Goal: Information Seeking & Learning: Learn about a topic

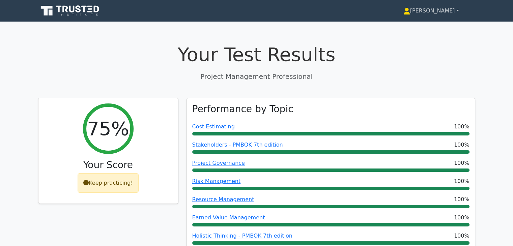
click at [441, 10] on link "[PERSON_NAME]" at bounding box center [431, 10] width 88 height 13
click at [422, 30] on link "Profile" at bounding box center [414, 26] width 53 height 11
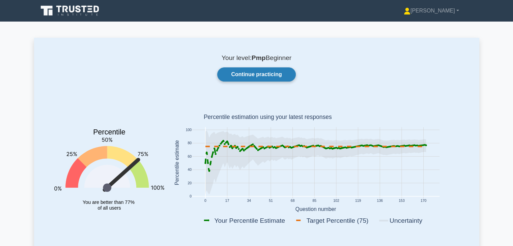
click at [266, 69] on link "Continue practicing" at bounding box center [256, 74] width 78 height 14
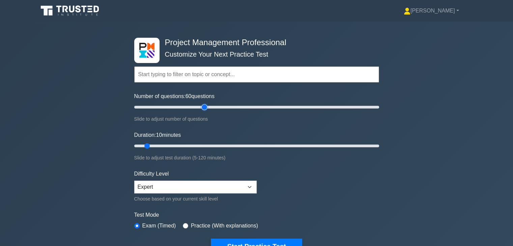
type input "60"
click at [207, 106] on input "Number of questions: 60 questions" at bounding box center [256, 107] width 245 height 8
click at [212, 145] on input "Duration: 40 minutes" at bounding box center [256, 146] width 245 height 8
click at [221, 143] on input "Duration: 45 minutes" at bounding box center [256, 146] width 245 height 8
click at [232, 144] on input "Duration: 50 minutes" at bounding box center [256, 146] width 245 height 8
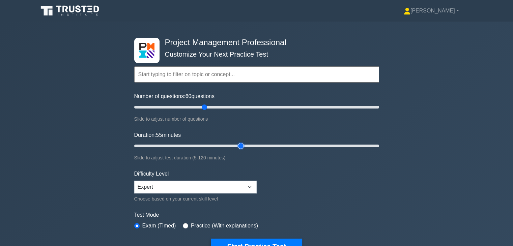
click at [240, 145] on input "Duration: 55 minutes" at bounding box center [256, 146] width 245 height 8
click at [245, 145] on input "Duration: 55 minutes" at bounding box center [256, 146] width 245 height 8
type input "60"
click at [249, 145] on input "Duration: 60 minutes" at bounding box center [256, 146] width 245 height 8
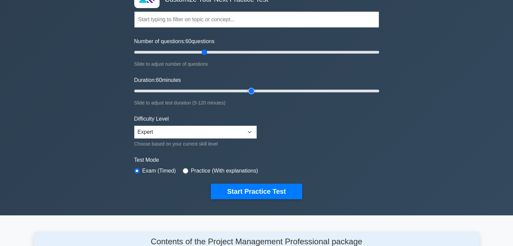
scroll to position [57, 0]
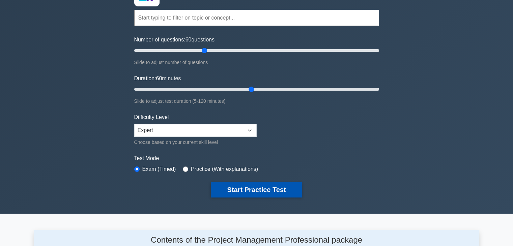
click at [268, 191] on button "Start Practice Test" at bounding box center [256, 190] width 91 height 16
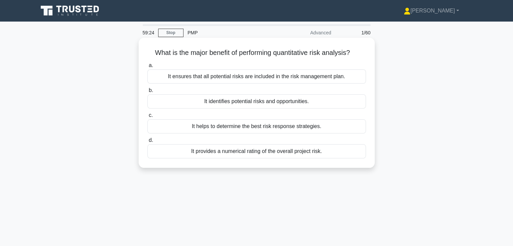
click at [274, 80] on div "It ensures that all potential risks are included in the risk management plan." at bounding box center [256, 76] width 219 height 14
click at [147, 68] on input "a. It ensures that all potential risks are included in the risk management plan." at bounding box center [147, 65] width 0 height 4
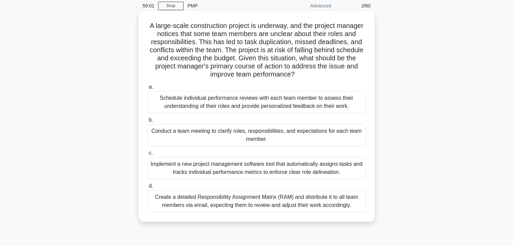
scroll to position [28, 0]
click at [298, 132] on div "Conduct a team meeting to clarify roles, responsibilities, and expectations for…" at bounding box center [256, 134] width 219 height 22
click at [147, 122] on input "b. Conduct a team meeting to clarify roles, responsibilities, and expectations …" at bounding box center [147, 119] width 0 height 4
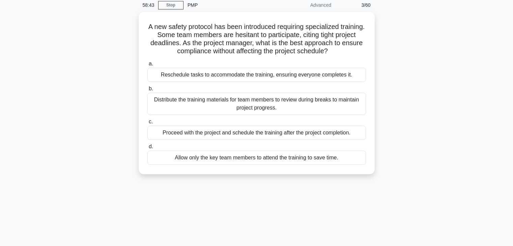
scroll to position [0, 0]
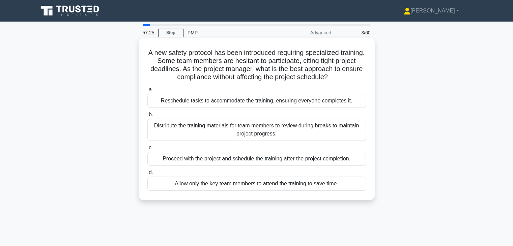
click at [322, 128] on div "Distribute the training materials for team members to review during breaks to m…" at bounding box center [256, 130] width 219 height 22
click at [147, 117] on input "b. Distribute the training materials for team members to review during breaks t…" at bounding box center [147, 115] width 0 height 4
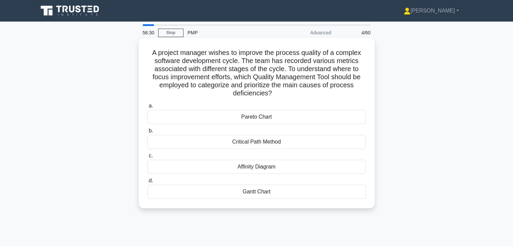
click at [272, 170] on div "Affinity Diagram" at bounding box center [256, 167] width 219 height 14
click at [147, 158] on input "c. Affinity Diagram" at bounding box center [147, 156] width 0 height 4
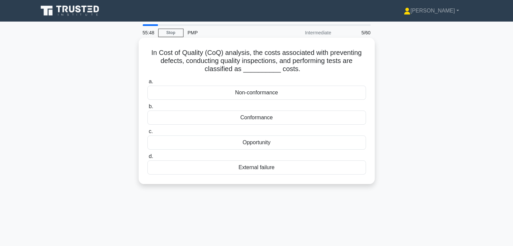
click at [340, 142] on div "Opportunity" at bounding box center [256, 143] width 219 height 14
click at [147, 134] on input "c. Opportunity" at bounding box center [147, 132] width 0 height 4
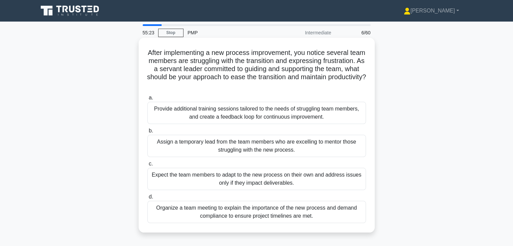
click at [354, 216] on div "Organize a team meeting to explain the importance of the new process and demand…" at bounding box center [256, 212] width 219 height 22
click at [147, 199] on input "d. Organize a team meeting to explain the importance of the new process and dem…" at bounding box center [147, 197] width 0 height 4
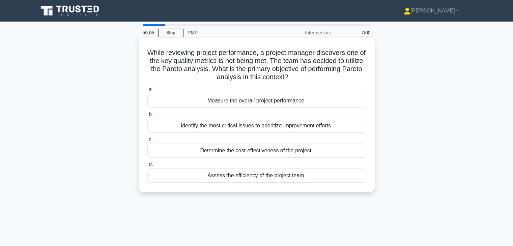
click at [317, 127] on div "Identify the most critical issues to prioritize improvement efforts." at bounding box center [256, 126] width 219 height 14
click at [147, 117] on input "b. Identify the most critical issues to prioritize improvement efforts." at bounding box center [147, 115] width 0 height 4
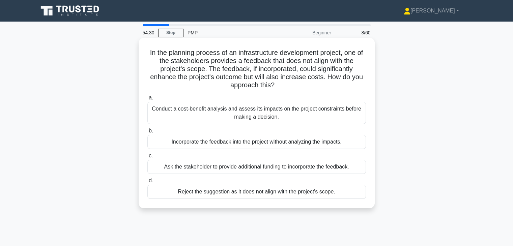
click at [349, 121] on div "Conduct a cost-benefit analysis and assess its impacts on the project constrain…" at bounding box center [256, 113] width 219 height 22
click at [147, 100] on input "a. Conduct a cost-benefit analysis and assess its impacts on the project constr…" at bounding box center [147, 98] width 0 height 4
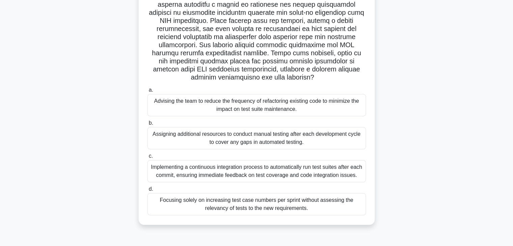
scroll to position [99, 0]
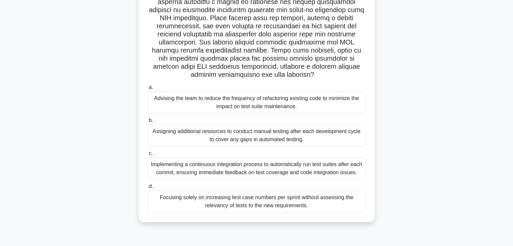
click at [344, 175] on div "Implementing a continuous integration process to automatically run test suites …" at bounding box center [256, 168] width 219 height 22
click at [147, 156] on input "c. Implementing a continuous integration process to automatically run test suit…" at bounding box center [147, 153] width 0 height 4
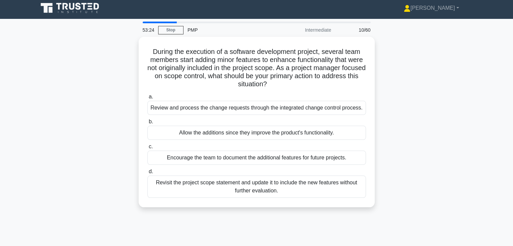
scroll to position [0, 0]
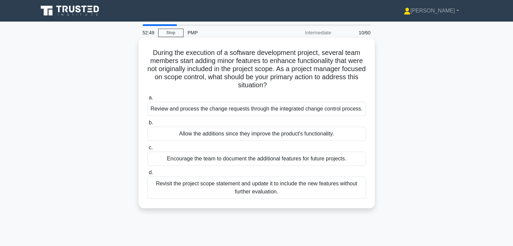
click at [354, 111] on div "Review and process the change requests through the integrated change control pr…" at bounding box center [256, 109] width 219 height 14
click at [147, 100] on input "a. Review and process the change requests through the integrated change control…" at bounding box center [147, 98] width 0 height 4
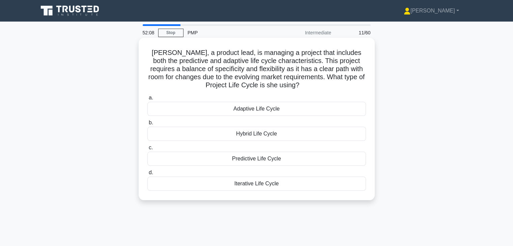
click at [316, 133] on div "Hybrid Life Cycle" at bounding box center [256, 134] width 219 height 14
click at [147, 125] on input "b. Hybrid Life Cycle" at bounding box center [147, 123] width 0 height 4
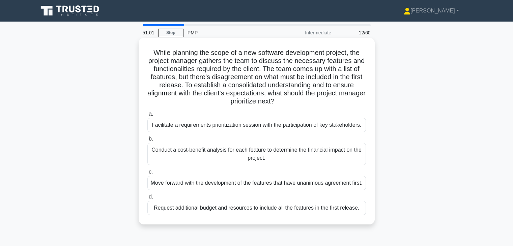
click at [336, 127] on div "Facilitate a requirements prioritization session with the participation of key …" at bounding box center [256, 125] width 219 height 14
click at [147, 116] on input "a. Facilitate a requirements prioritization session with the participation of k…" at bounding box center [147, 114] width 0 height 4
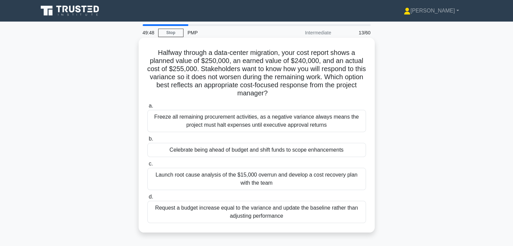
click at [306, 181] on div "Launch root cause analysis of the $15,000 overrun and develop a cost recovery p…" at bounding box center [256, 179] width 219 height 22
click at [147, 166] on input "c. Launch root cause analysis of the $15,000 overrun and develop a cost recover…" at bounding box center [147, 164] width 0 height 4
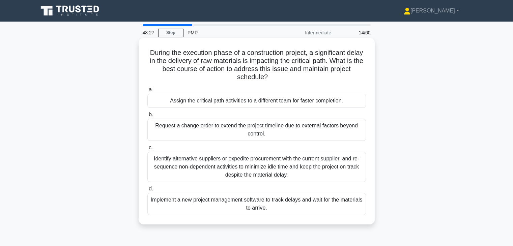
click at [338, 172] on div "Identify alternative suppliers or expedite procurement with the current supplie…" at bounding box center [256, 167] width 219 height 30
click at [147, 150] on input "c. Identify alternative suppliers or expedite procurement with the current supp…" at bounding box center [147, 148] width 0 height 4
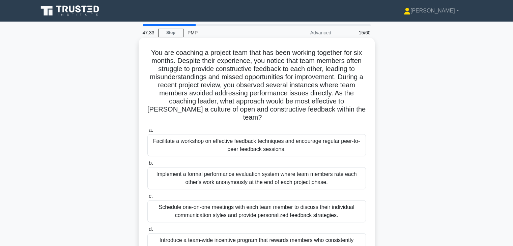
click at [335, 134] on div "Facilitate a workshop on effective feedback techniques and encourage regular pe…" at bounding box center [256, 145] width 219 height 22
click at [147, 132] on input "a. Facilitate a workshop on effective feedback techniques and encourage regular…" at bounding box center [147, 130] width 0 height 4
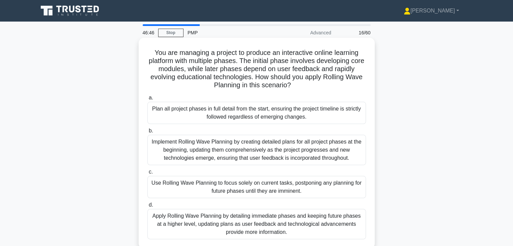
click at [327, 220] on div "Apply Rolling Wave Planning by detailing immediate phases and keeping future ph…" at bounding box center [256, 224] width 219 height 30
click at [147, 207] on input "d. Apply Rolling Wave Planning by detailing immediate phases and keeping future…" at bounding box center [147, 205] width 0 height 4
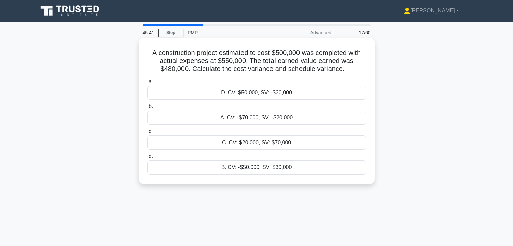
click at [311, 118] on div "A. CV: -$70,000, SV: -$20,000" at bounding box center [256, 118] width 219 height 14
click at [147, 109] on input "b. A. CV: -$70,000, SV: -$20,000" at bounding box center [147, 107] width 0 height 4
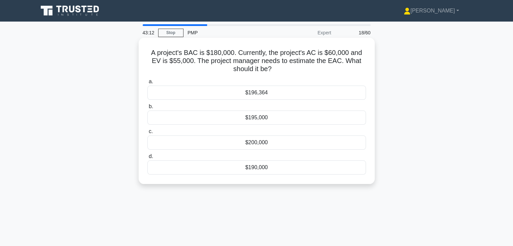
click at [316, 89] on div "$196,364" at bounding box center [256, 93] width 219 height 14
click at [147, 84] on input "a. $196,364" at bounding box center [147, 82] width 0 height 4
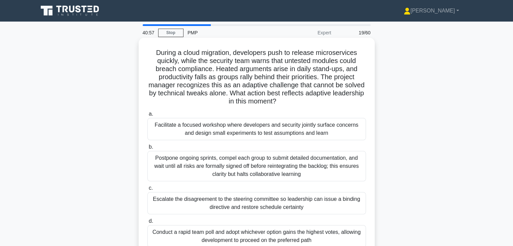
click at [347, 134] on div "Facilitate a focused workshop where developers and security jointly surface con…" at bounding box center [256, 129] width 219 height 22
click at [147, 116] on input "a. Facilitate a focused workshop where developers and security jointly surface …" at bounding box center [147, 114] width 0 height 4
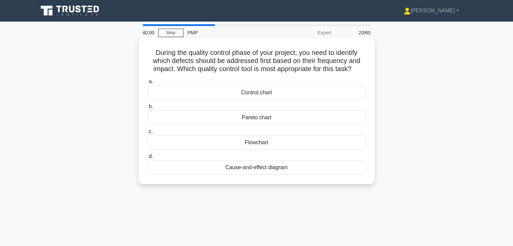
click at [269, 117] on div "Pareto chart" at bounding box center [256, 118] width 219 height 14
click at [147, 109] on input "b. Pareto chart" at bounding box center [147, 107] width 0 height 4
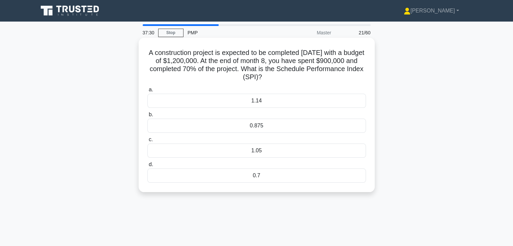
click at [264, 171] on div "0.7" at bounding box center [256, 176] width 219 height 14
click at [147, 167] on input "d. 0.7" at bounding box center [147, 165] width 0 height 4
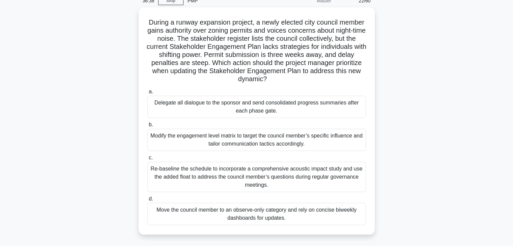
scroll to position [32, 0]
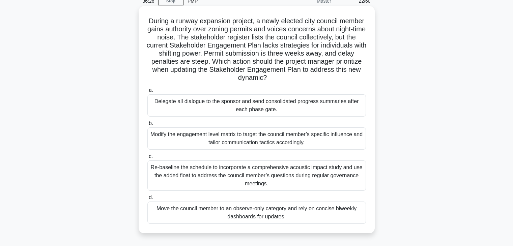
click at [344, 145] on div "Modify the engagement level matrix to target the council member’s specific infl…" at bounding box center [256, 138] width 219 height 22
click at [147, 126] on input "b. Modify the engagement level matrix to target the council member’s specific i…" at bounding box center [147, 123] width 0 height 4
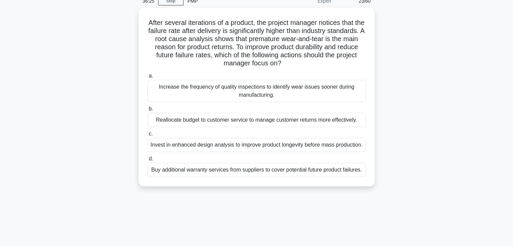
scroll to position [0, 0]
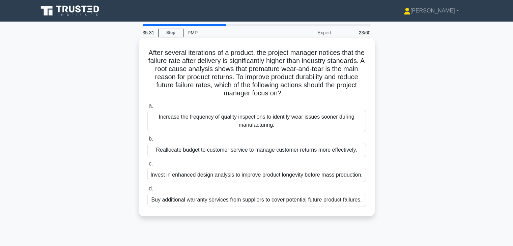
click at [337, 122] on div "Increase the frequency of quality inspections to identify wear issues sooner du…" at bounding box center [256, 121] width 219 height 22
click at [147, 108] on input "a. Increase the frequency of quality inspections to identify wear issues sooner…" at bounding box center [147, 106] width 0 height 4
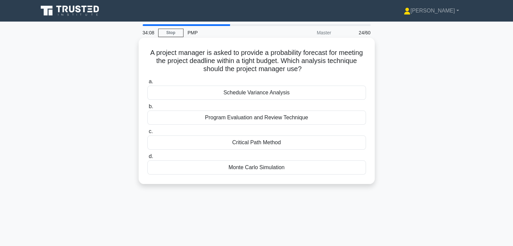
click at [318, 168] on div "Monte Carlo Simulation" at bounding box center [256, 168] width 219 height 14
click at [147, 159] on input "d. Monte Carlo Simulation" at bounding box center [147, 156] width 0 height 4
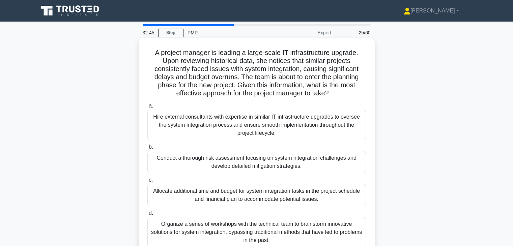
click at [340, 221] on div "Organize a series of workshops with the technical team to brainstorm innovative…" at bounding box center [256, 232] width 219 height 30
click at [147, 216] on input "d. Organize a series of workshops with the technical team to brainstorm innovat…" at bounding box center [147, 213] width 0 height 4
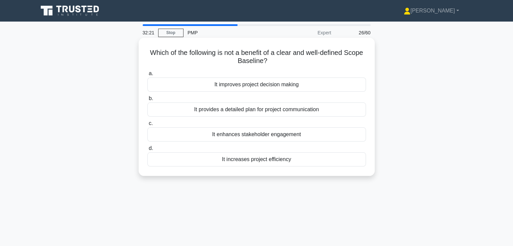
click at [344, 138] on div "It enhances stakeholder engagement" at bounding box center [256, 134] width 219 height 14
click at [147, 126] on input "c. It enhances stakeholder engagement" at bounding box center [147, 123] width 0 height 4
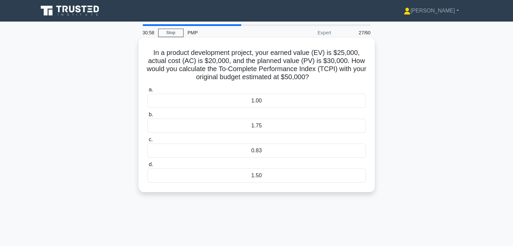
click at [360, 153] on div "0.83" at bounding box center [256, 151] width 219 height 14
click at [147, 142] on input "c. 0.83" at bounding box center [147, 140] width 0 height 4
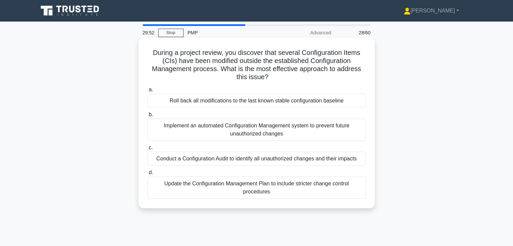
click at [341, 124] on div "Implement an automated Configuration Management system to prevent future unauth…" at bounding box center [256, 130] width 219 height 22
click at [147, 117] on input "b. Implement an automated Configuration Management system to prevent future una…" at bounding box center [147, 115] width 0 height 4
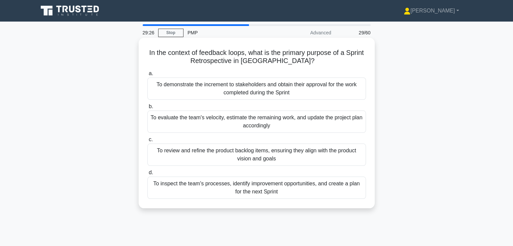
click at [317, 193] on div "To inspect the team's processes, identify improvement opportunities, and create…" at bounding box center [256, 188] width 219 height 22
click at [147, 175] on input "d. To inspect the team's processes, identify improvement opportunities, and cre…" at bounding box center [147, 173] width 0 height 4
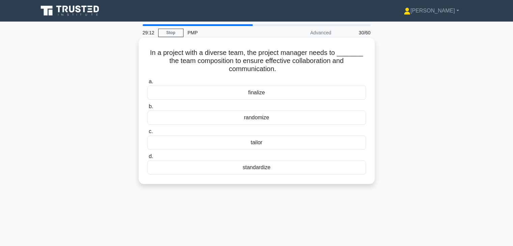
click at [314, 143] on div "tailor" at bounding box center [256, 143] width 219 height 14
click at [147, 134] on input "c. tailor" at bounding box center [147, 132] width 0 height 4
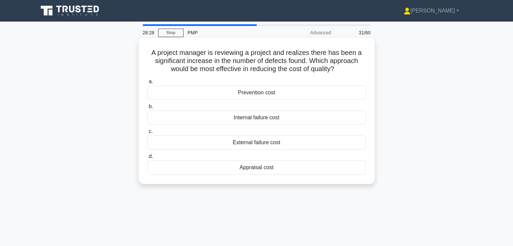
click at [333, 93] on div "Prevention cost" at bounding box center [256, 93] width 219 height 14
click at [147, 84] on input "a. Prevention cost" at bounding box center [147, 82] width 0 height 4
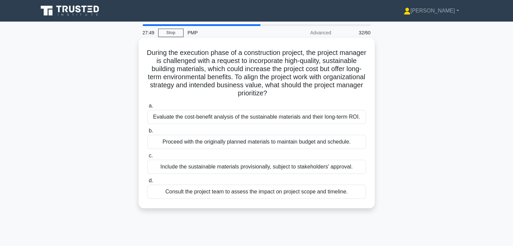
click at [322, 116] on div "Evaluate the cost-benefit analysis of the sustainable materials and their long-…" at bounding box center [256, 117] width 219 height 14
click at [147, 108] on input "a. Evaluate the cost-benefit analysis of the sustainable materials and their lo…" at bounding box center [147, 106] width 0 height 4
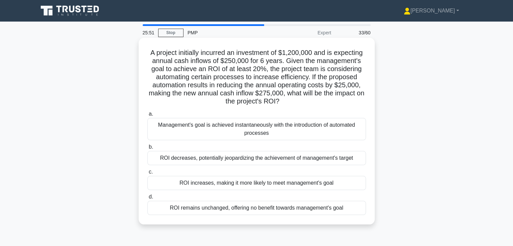
click at [291, 185] on div "ROI increases, making it more likely to meet management's goal" at bounding box center [256, 183] width 219 height 14
click at [147, 174] on input "c. ROI increases, making it more likely to meet management's goal" at bounding box center [147, 172] width 0 height 4
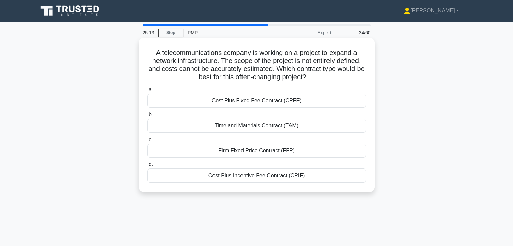
click at [291, 97] on div "Cost Plus Fixed Fee Contract (CPFF)" at bounding box center [256, 101] width 219 height 14
click at [147, 92] on input "a. Cost Plus Fixed Fee Contract (CPFF)" at bounding box center [147, 90] width 0 height 4
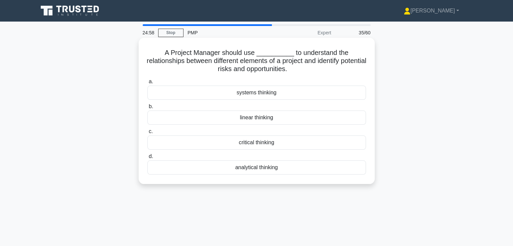
click at [304, 170] on div "analytical thinking" at bounding box center [256, 168] width 219 height 14
click at [147, 159] on input "d. analytical thinking" at bounding box center [147, 156] width 0 height 4
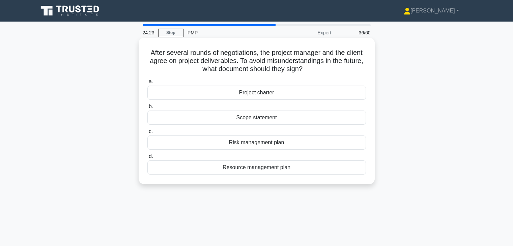
click at [351, 95] on div "Project charter" at bounding box center [256, 93] width 219 height 14
click at [147, 84] on input "a. Project charter" at bounding box center [147, 82] width 0 height 4
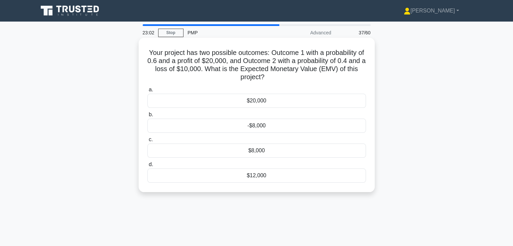
click at [243, 147] on div "$8,000" at bounding box center [256, 151] width 219 height 14
click at [147, 142] on input "c. $8,000" at bounding box center [147, 140] width 0 height 4
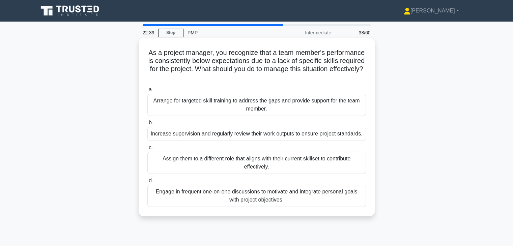
click at [343, 101] on div "Arrange for targeted skill training to address the gaps and provide support for…" at bounding box center [256, 105] width 219 height 22
click at [147, 92] on input "a. Arrange for targeted skill training to address the gaps and provide support …" at bounding box center [147, 90] width 0 height 4
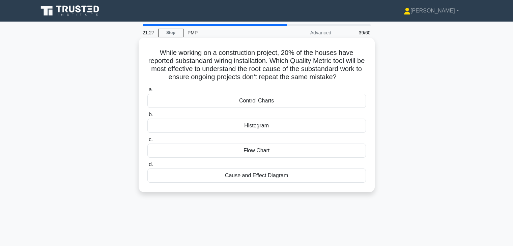
click at [268, 173] on div "Cause and Effect Diagram" at bounding box center [256, 176] width 219 height 14
click at [147, 167] on input "d. Cause and Effect Diagram" at bounding box center [147, 165] width 0 height 4
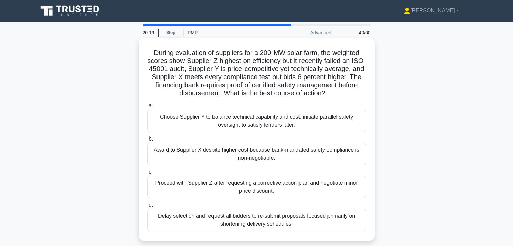
click at [335, 221] on div "Delay selection and request all bidders to re-submit proposals focused primaril…" at bounding box center [256, 220] width 219 height 22
click at [147, 207] on input "d. Delay selection and request all bidders to re-submit proposals focused prima…" at bounding box center [147, 205] width 0 height 4
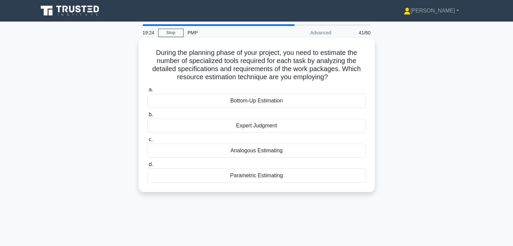
click at [333, 100] on div "Bottom-Up Estimation" at bounding box center [256, 101] width 219 height 14
click at [147, 92] on input "a. Bottom-Up Estimation" at bounding box center [147, 90] width 0 height 4
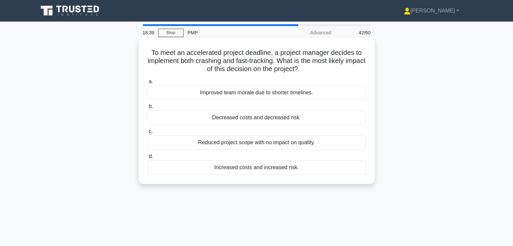
click at [315, 166] on div "Increased costs and increased risk." at bounding box center [256, 168] width 219 height 14
click at [147, 159] on input "d. Increased costs and increased risk." at bounding box center [147, 156] width 0 height 4
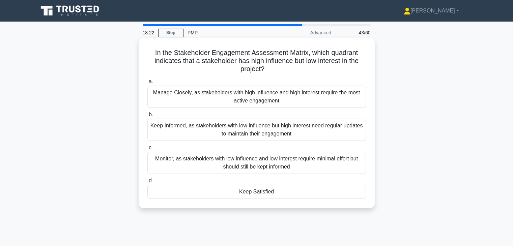
click at [316, 191] on div "Keep Satisfied" at bounding box center [256, 192] width 219 height 14
click at [147, 183] on input "d. Keep Satisfied" at bounding box center [147, 181] width 0 height 4
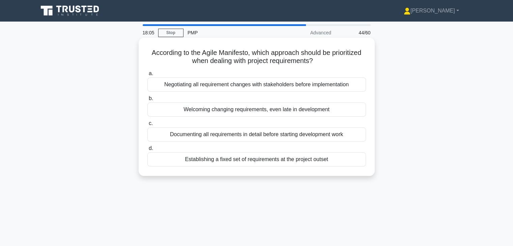
click at [357, 111] on div "Welcoming changing requirements, even late in development" at bounding box center [256, 110] width 219 height 14
click at [147, 101] on input "b. Welcoming changing requirements, even late in development" at bounding box center [147, 98] width 0 height 4
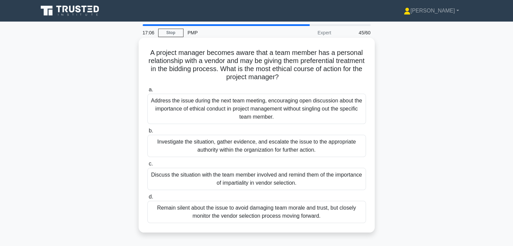
click at [335, 184] on div "Discuss the situation with the team member involved and remind them of the impo…" at bounding box center [256, 179] width 219 height 22
click at [147, 166] on input "c. Discuss the situation with the team member involved and remind them of the i…" at bounding box center [147, 164] width 0 height 4
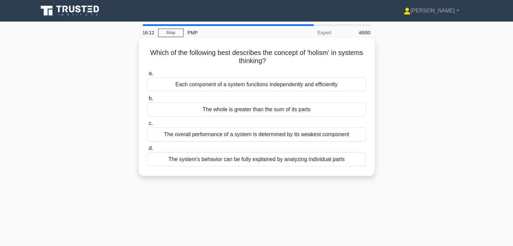
click at [220, 109] on div "The whole is greater than the sum of its parts" at bounding box center [256, 110] width 219 height 14
click at [147, 101] on input "b. The whole is greater than the sum of its parts" at bounding box center [147, 98] width 0 height 4
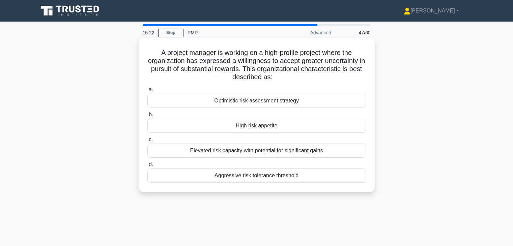
click at [327, 121] on div "High risk appetite" at bounding box center [256, 126] width 219 height 14
click at [147, 117] on input "b. High risk appetite" at bounding box center [147, 115] width 0 height 4
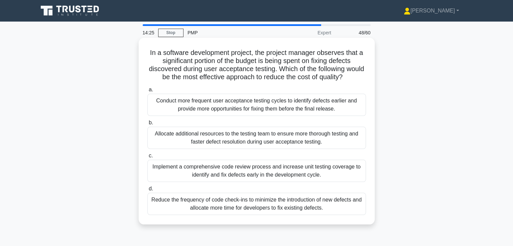
click at [353, 175] on div "Implement a comprehensive code review process and increase unit testing coverag…" at bounding box center [256, 171] width 219 height 22
click at [147, 158] on input "c. Implement a comprehensive code review process and increase unit testing cove…" at bounding box center [147, 156] width 0 height 4
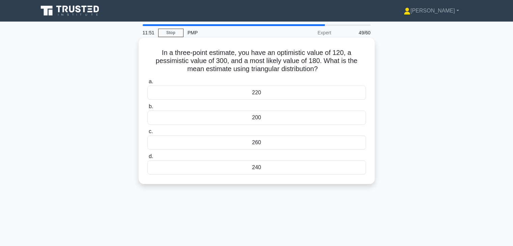
click at [265, 122] on div "200" at bounding box center [256, 118] width 219 height 14
click at [147, 109] on input "b. 200" at bounding box center [147, 107] width 0 height 4
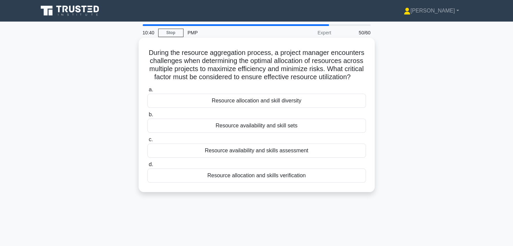
click at [307, 108] on div "Resource allocation and skill diversity" at bounding box center [256, 101] width 219 height 14
click at [147, 92] on input "a. Resource allocation and skill diversity" at bounding box center [147, 90] width 0 height 4
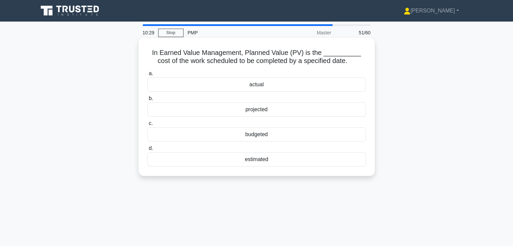
click at [283, 134] on div "budgeted" at bounding box center [256, 134] width 219 height 14
click at [147, 126] on input "c. budgeted" at bounding box center [147, 123] width 0 height 4
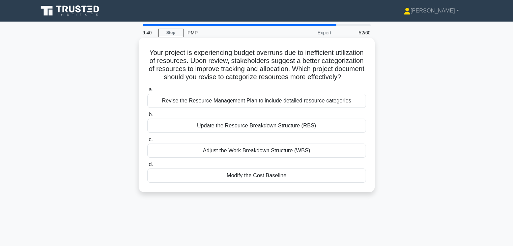
click at [345, 132] on div "Update the Resource Breakdown Structure (RBS)" at bounding box center [256, 126] width 219 height 14
click at [147, 117] on input "b. Update the Resource Breakdown Structure (RBS)" at bounding box center [147, 115] width 0 height 4
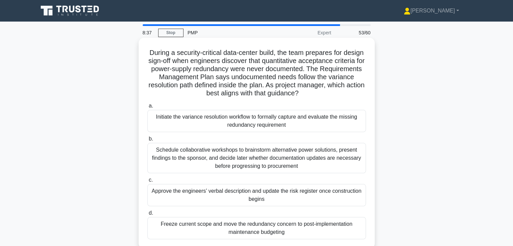
click at [360, 121] on div "Initiate the variance resolution workflow to formally capture and evaluate the …" at bounding box center [256, 121] width 219 height 22
click at [147, 108] on input "a. Initiate the variance resolution workflow to formally capture and evaluate t…" at bounding box center [147, 106] width 0 height 4
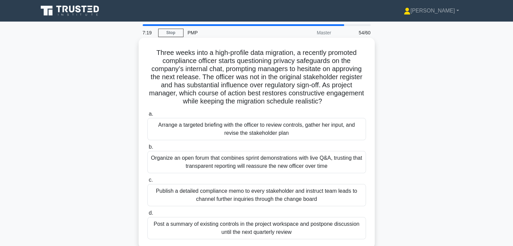
click at [352, 132] on div "Arrange a targeted briefing with the officer to review controls, gather her inp…" at bounding box center [256, 129] width 219 height 22
click at [147, 116] on input "a. Arrange a targeted briefing with the officer to review controls, gather her …" at bounding box center [147, 114] width 0 height 4
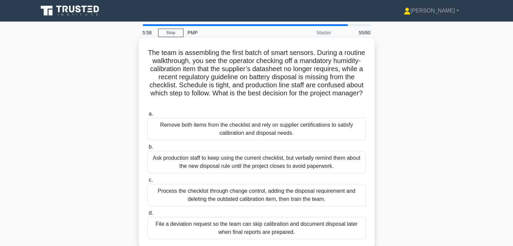
click at [356, 196] on div "Process the checklist through change control, adding the disposal requirement a…" at bounding box center [256, 195] width 219 height 22
click at [147, 182] on input "c. Process the checklist through change control, adding the disposal requiremen…" at bounding box center [147, 180] width 0 height 4
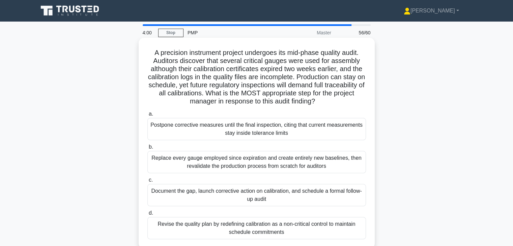
click at [335, 201] on div "Document the gap, launch corrective action on calibration, and schedule a forma…" at bounding box center [256, 195] width 219 height 22
click at [147, 182] on input "c. Document the gap, launch corrective action on calibration, and schedule a fo…" at bounding box center [147, 180] width 0 height 4
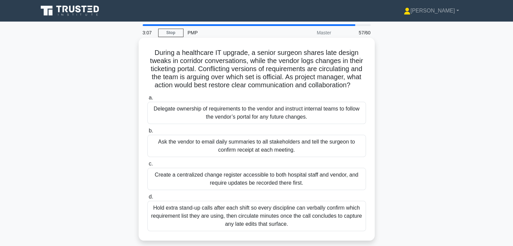
click at [355, 180] on div "Create a centralized change register accessible to both hospital staff and vend…" at bounding box center [256, 179] width 219 height 22
click at [147, 166] on input "c. Create a centralized change register accessible to both hospital staff and v…" at bounding box center [147, 164] width 0 height 4
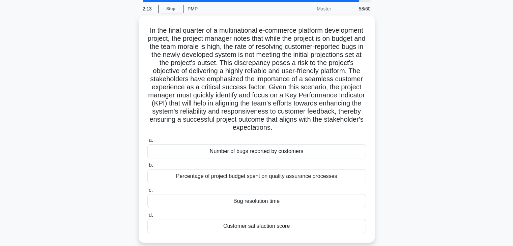
scroll to position [28, 0]
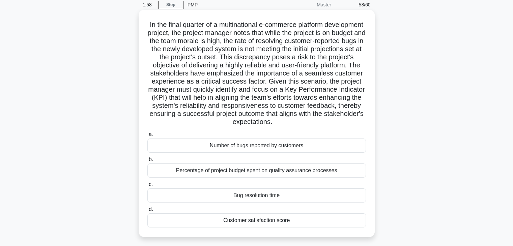
click at [294, 224] on div "Customer satisfaction score" at bounding box center [256, 220] width 219 height 14
click at [147, 212] on input "d. Customer satisfaction score" at bounding box center [147, 209] width 0 height 4
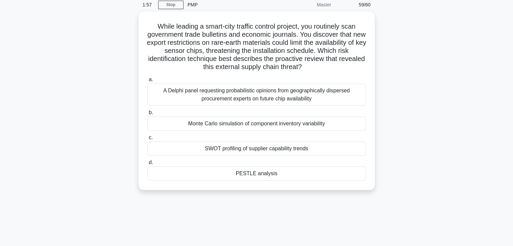
scroll to position [0, 0]
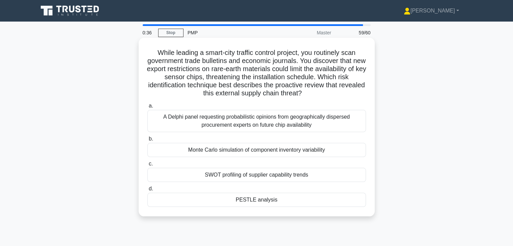
click at [254, 203] on div "PESTLE analysis" at bounding box center [256, 200] width 219 height 14
click at [147, 191] on input "d. PESTLE analysis" at bounding box center [147, 189] width 0 height 4
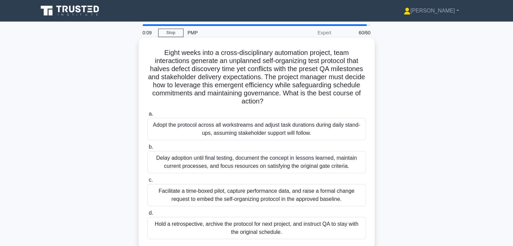
click at [309, 198] on div "Facilitate a time-boxed pilot, capture performance data, and raise a formal cha…" at bounding box center [256, 195] width 219 height 22
click at [147, 182] on input "c. Facilitate a time-boxed pilot, capture performance data, and raise a formal …" at bounding box center [147, 180] width 0 height 4
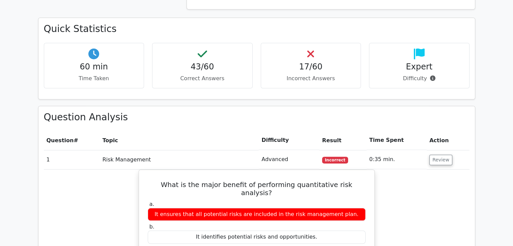
scroll to position [719, 0]
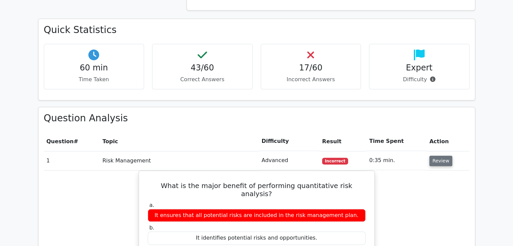
click at [442, 162] on button "Review" at bounding box center [440, 161] width 23 height 10
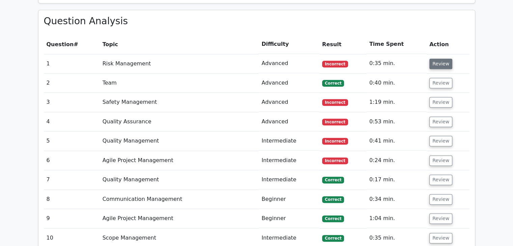
scroll to position [773, 0]
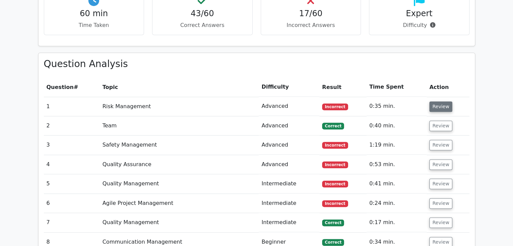
click at [440, 104] on button "Review" at bounding box center [440, 107] width 23 height 10
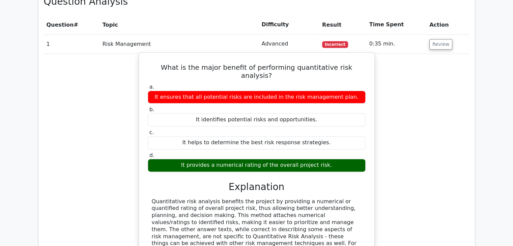
scroll to position [839, 0]
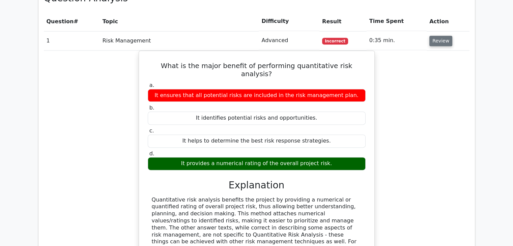
click at [441, 41] on button "Review" at bounding box center [440, 41] width 23 height 10
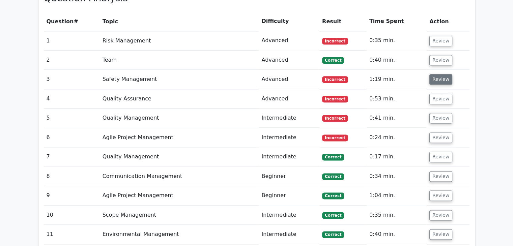
click at [433, 82] on button "Review" at bounding box center [440, 79] width 23 height 10
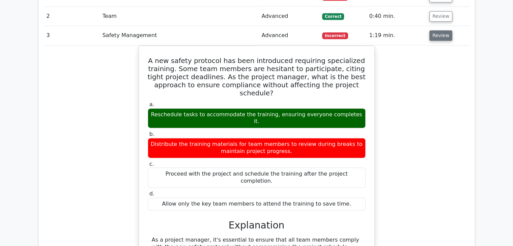
scroll to position [882, 0]
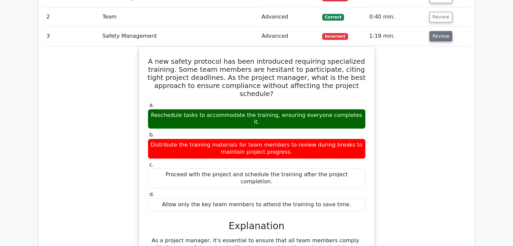
click at [441, 39] on button "Review" at bounding box center [440, 36] width 23 height 10
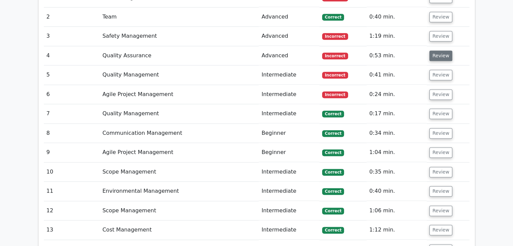
click at [440, 57] on button "Review" at bounding box center [440, 56] width 23 height 10
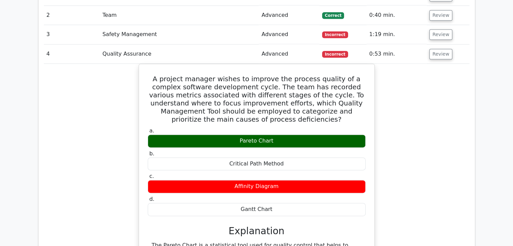
scroll to position [884, 0]
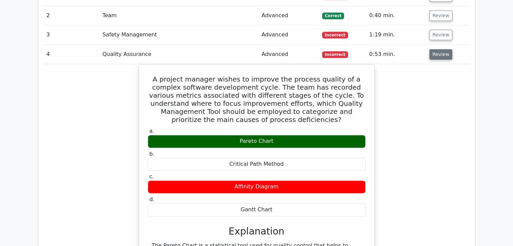
click at [442, 58] on button "Review" at bounding box center [440, 54] width 23 height 10
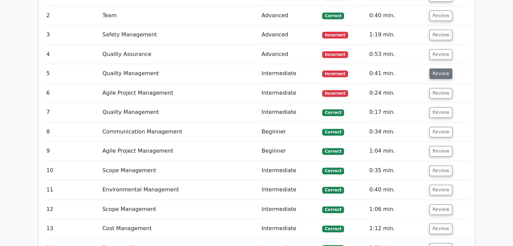
click at [442, 77] on button "Review" at bounding box center [440, 73] width 23 height 10
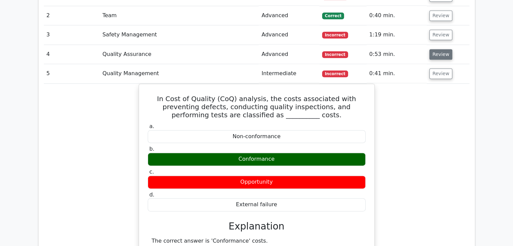
click at [439, 56] on button "Review" at bounding box center [440, 54] width 23 height 10
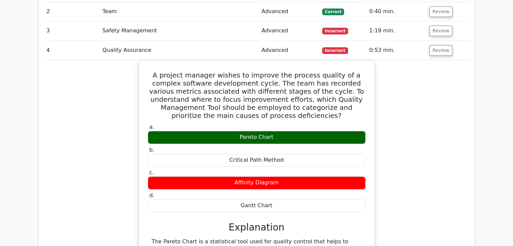
scroll to position [887, 0]
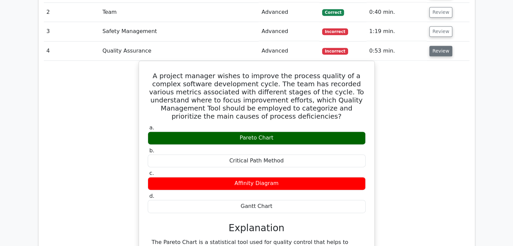
click at [443, 50] on button "Review" at bounding box center [440, 51] width 23 height 10
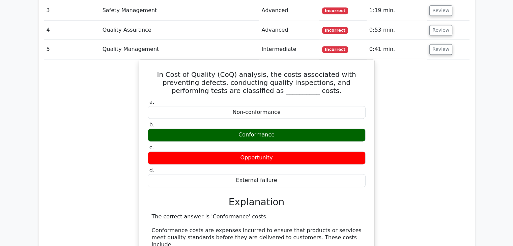
scroll to position [907, 0]
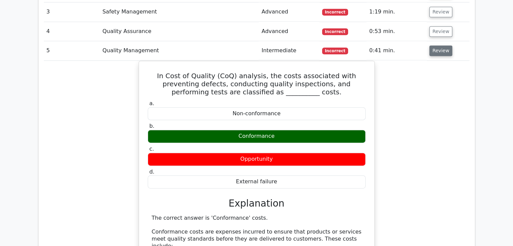
click at [436, 51] on button "Review" at bounding box center [440, 51] width 23 height 10
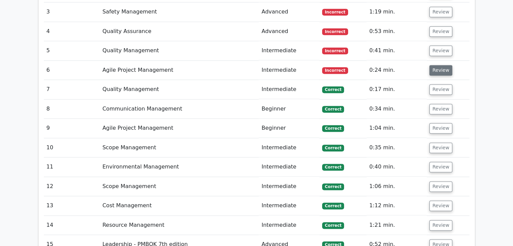
click at [436, 69] on button "Review" at bounding box center [440, 70] width 23 height 10
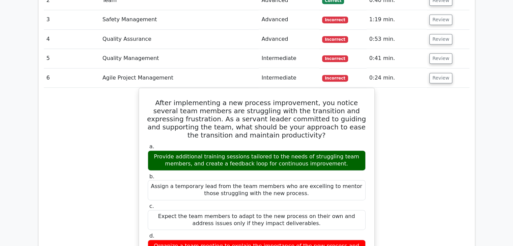
scroll to position [898, 0]
click at [442, 73] on button "Review" at bounding box center [440, 78] width 23 height 10
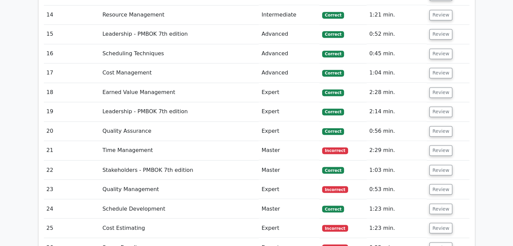
scroll to position [1118, 0]
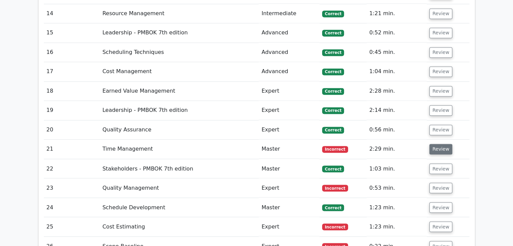
click at [436, 144] on button "Review" at bounding box center [440, 149] width 23 height 10
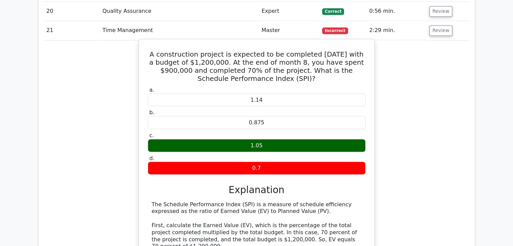
scroll to position [1236, 0]
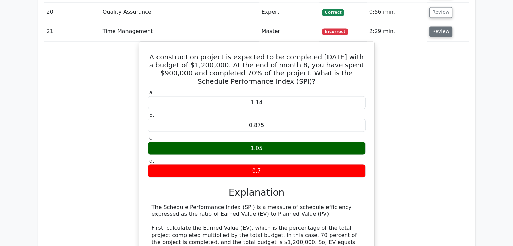
click at [438, 28] on button "Review" at bounding box center [440, 31] width 23 height 10
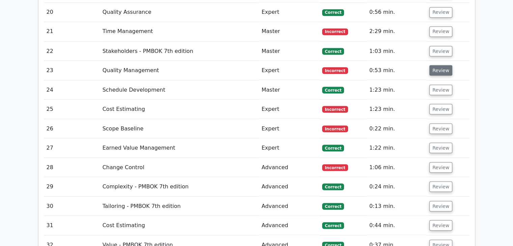
click at [433, 65] on button "Review" at bounding box center [440, 70] width 23 height 10
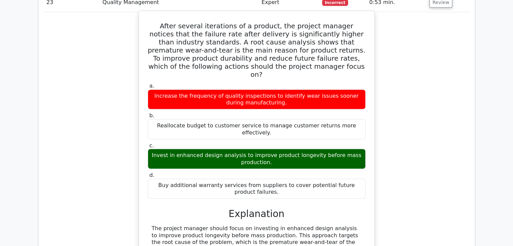
scroll to position [1270, 0]
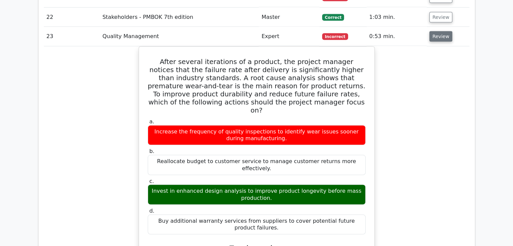
click at [442, 33] on button "Review" at bounding box center [440, 36] width 23 height 10
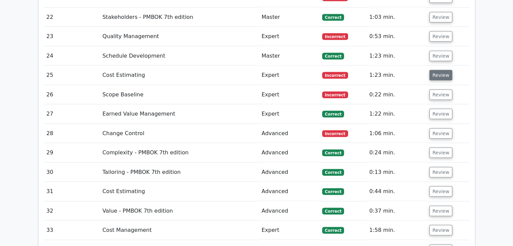
click at [441, 74] on button "Review" at bounding box center [440, 75] width 23 height 10
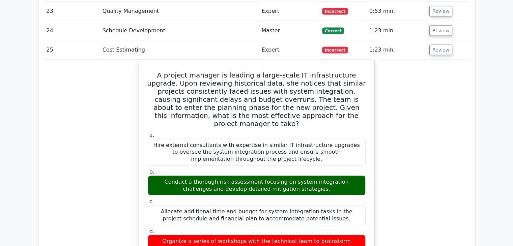
scroll to position [1295, 0]
click at [439, 47] on button "Review" at bounding box center [440, 50] width 23 height 10
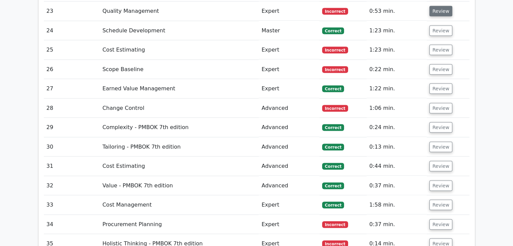
click at [440, 7] on button "Review" at bounding box center [440, 11] width 23 height 10
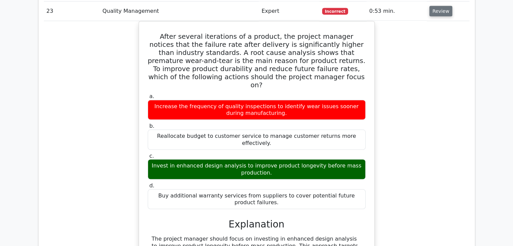
click at [440, 14] on button "Review" at bounding box center [440, 11] width 23 height 10
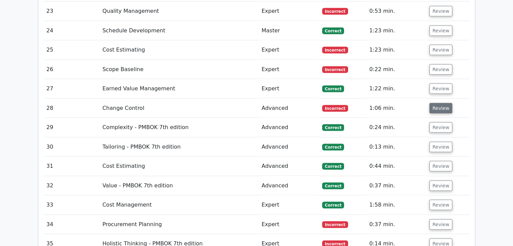
click at [437, 105] on button "Review" at bounding box center [440, 108] width 23 height 10
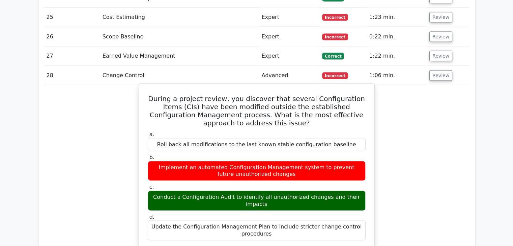
scroll to position [1325, 0]
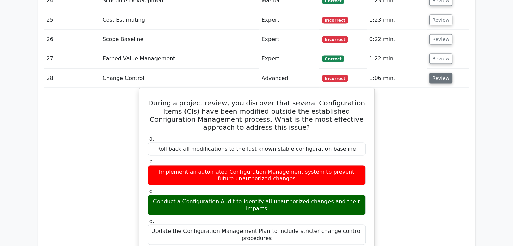
click at [429, 76] on button "Review" at bounding box center [440, 78] width 23 height 10
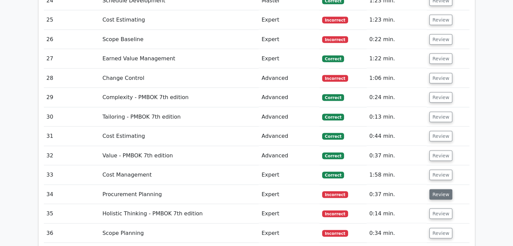
click at [432, 190] on button "Review" at bounding box center [440, 195] width 23 height 10
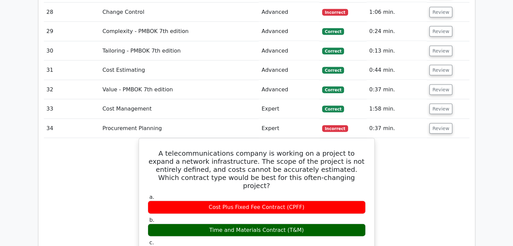
scroll to position [1390, 0]
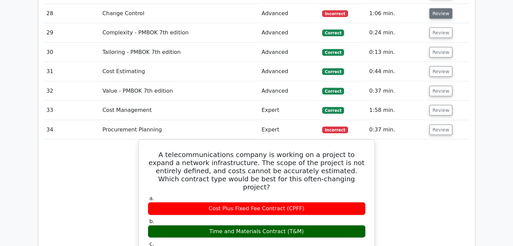
click at [440, 16] on button "Review" at bounding box center [440, 13] width 23 height 10
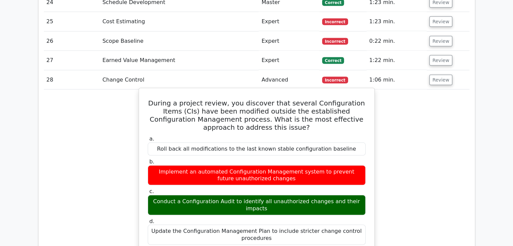
scroll to position [1322, 0]
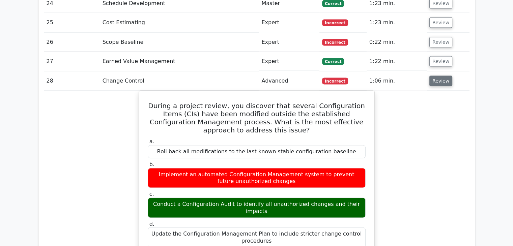
click at [436, 76] on button "Review" at bounding box center [440, 81] width 23 height 10
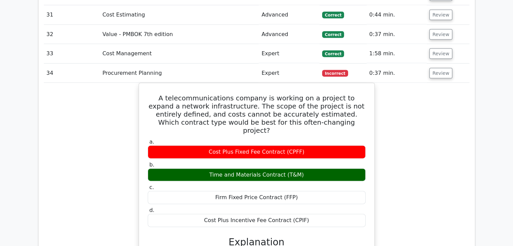
scroll to position [1445, 0]
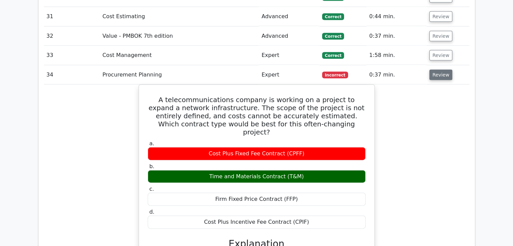
click at [434, 70] on button "Review" at bounding box center [440, 75] width 23 height 10
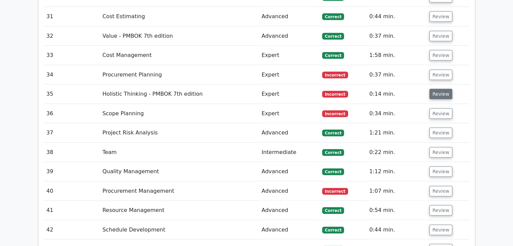
click at [436, 89] on button "Review" at bounding box center [440, 94] width 23 height 10
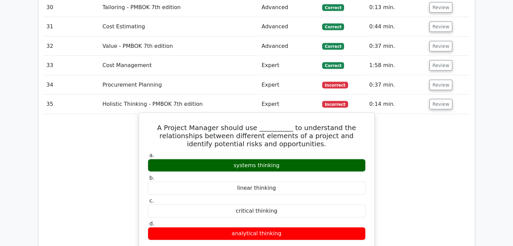
scroll to position [1434, 0]
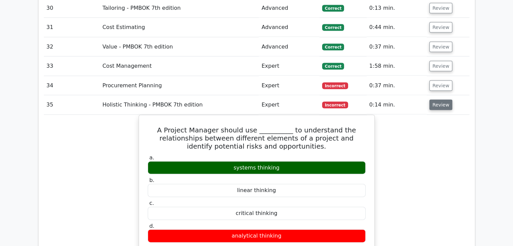
click at [432, 102] on button "Review" at bounding box center [440, 105] width 23 height 10
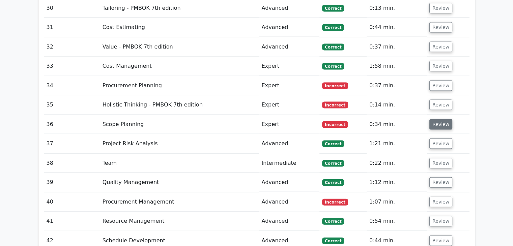
click at [434, 119] on button "Review" at bounding box center [440, 124] width 23 height 10
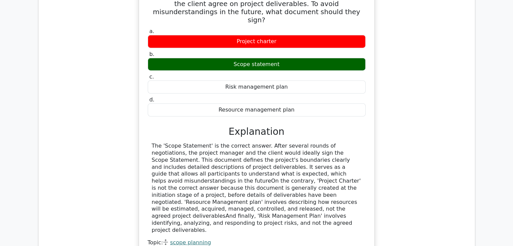
scroll to position [1526, 0]
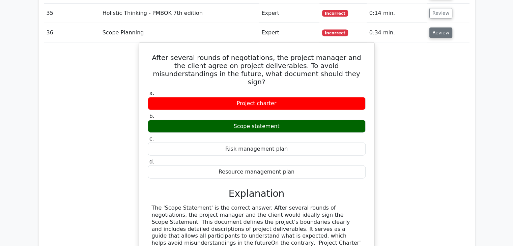
click at [438, 33] on button "Review" at bounding box center [440, 33] width 23 height 10
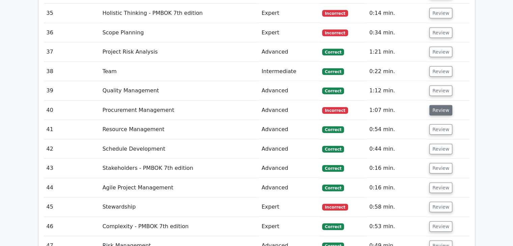
click at [434, 111] on button "Review" at bounding box center [440, 110] width 23 height 10
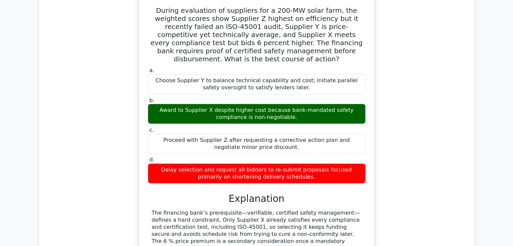
scroll to position [1644, 0]
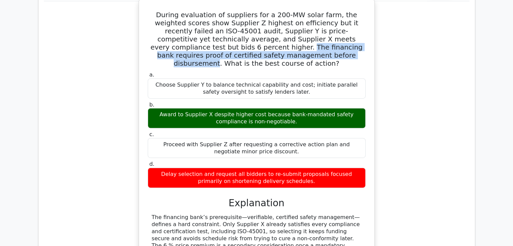
drag, startPoint x: 156, startPoint y: 40, endPoint x: 235, endPoint y: 53, distance: 79.2
click at [235, 53] on h5 "During evaluation of suppliers for a 200-MW solar farm, the weighted scores sho…" at bounding box center [256, 39] width 219 height 57
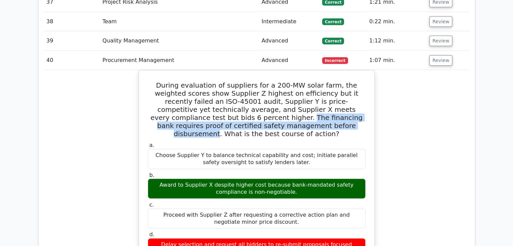
scroll to position [1569, 0]
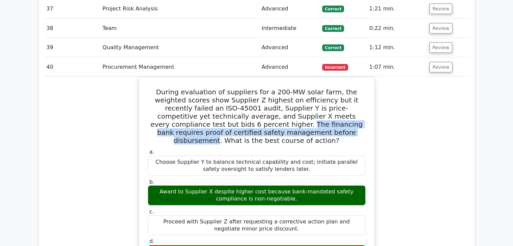
click at [434, 62] on button "Review" at bounding box center [440, 67] width 23 height 10
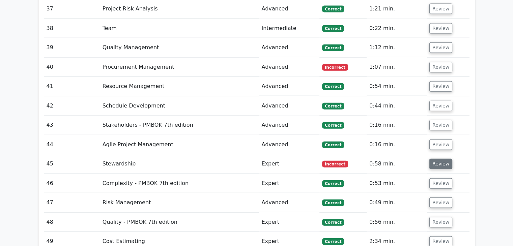
click at [437, 160] on button "Review" at bounding box center [440, 164] width 23 height 10
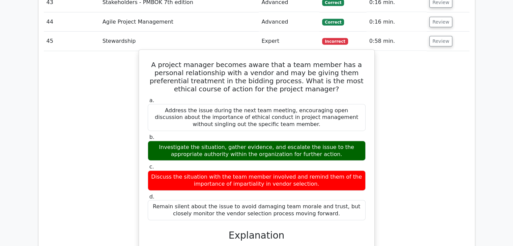
scroll to position [1692, 0]
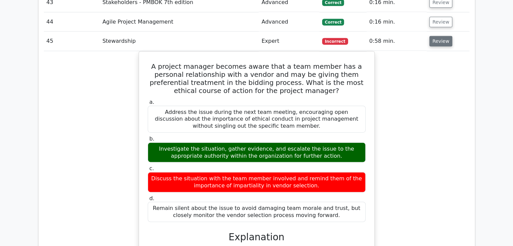
click at [436, 36] on button "Review" at bounding box center [440, 41] width 23 height 10
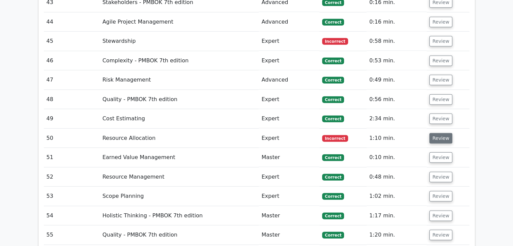
click at [443, 133] on button "Review" at bounding box center [440, 138] width 23 height 10
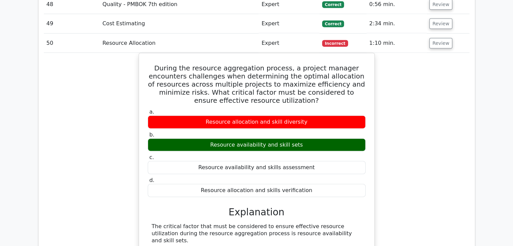
scroll to position [1785, 0]
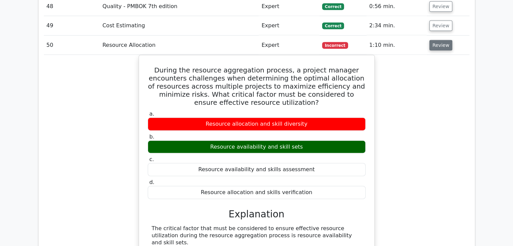
click at [442, 40] on button "Review" at bounding box center [440, 45] width 23 height 10
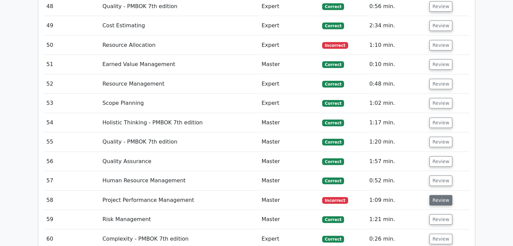
click at [440, 195] on button "Review" at bounding box center [440, 200] width 23 height 10
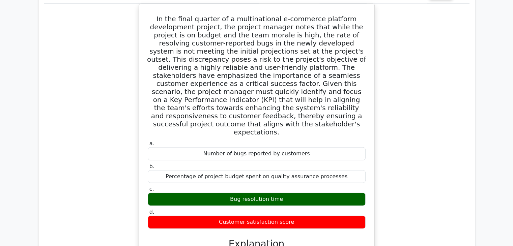
scroll to position [1918, 0]
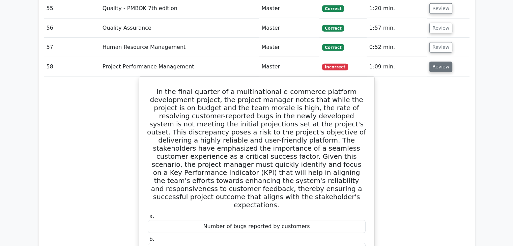
click at [430, 62] on button "Review" at bounding box center [440, 67] width 23 height 10
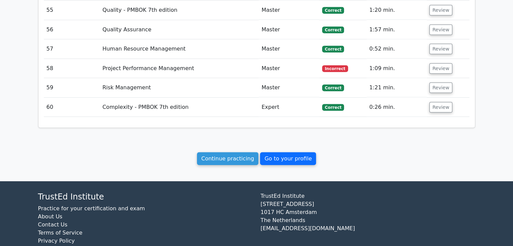
click at [295, 156] on link "Go to your profile" at bounding box center [288, 158] width 56 height 13
